Goal: Information Seeking & Learning: Learn about a topic

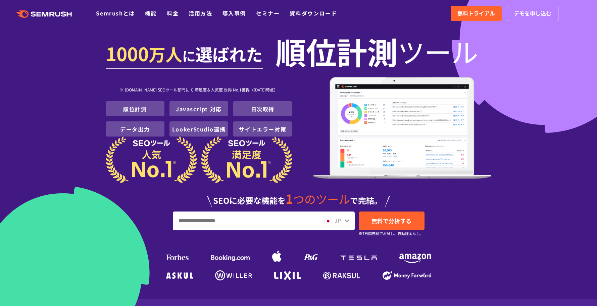
click at [154, 27] on section "1000 万人 に 選ばれた 順位計測 ツール ※ G2.com SEOツール部門にて 満足度＆人気度 世界 No.1獲得（2025年01月時点） 順位計測 …" at bounding box center [298, 149] width 597 height 299
click at [114, 13] on link "Semrushとは" at bounding box center [115, 13] width 39 height 8
